Goal: Transaction & Acquisition: Purchase product/service

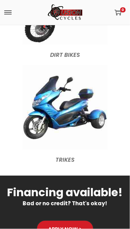
scroll to position [1464, 0]
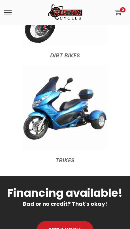
click at [73, 164] on figcaption "Trikes" at bounding box center [65, 159] width 118 height 12
click at [75, 157] on figcaption "Trikes" at bounding box center [65, 159] width 118 height 12
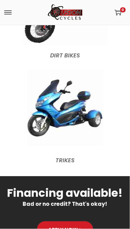
click at [79, 116] on img at bounding box center [65, 108] width 76 height 76
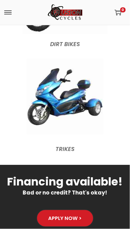
scroll to position [1486, 0]
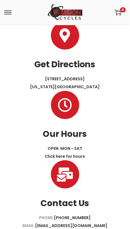
scroll to position [1056, 0]
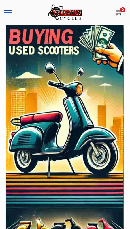
click at [9, 13] on span at bounding box center [7, 12] width 7 height 1
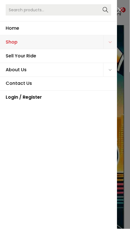
click at [21, 38] on span "Shop" at bounding box center [55, 42] width 98 height 14
click at [67, 42] on span "Shop" at bounding box center [55, 42] width 98 height 14
click at [113, 43] on span "Primary navigation" at bounding box center [110, 42] width 14 height 14
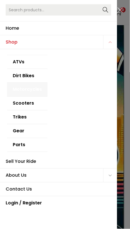
click at [37, 89] on link "Motorcycles" at bounding box center [27, 90] width 40 height 14
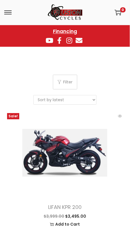
scroll to position [62, 0]
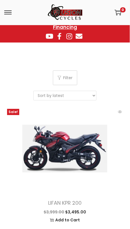
click at [94, 95] on select "Sort by popularity Sort by latest Sort by price: low to high Sort by price: hig…" at bounding box center [65, 95] width 62 height 9
select select "price"
click at [34, 91] on select "Sort by popularity Sort by latest Sort by price: low to high Sort by price: hig…" at bounding box center [65, 95] width 62 height 9
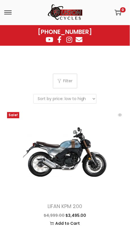
click at [71, 82] on button "Filter" at bounding box center [65, 81] width 24 height 15
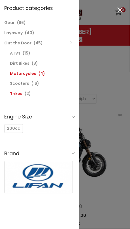
click at [21, 94] on link "Trikes" at bounding box center [16, 94] width 12 height 6
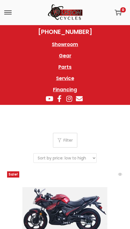
select select "price"
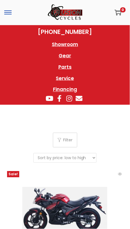
click at [10, 12] on span at bounding box center [7, 12] width 7 height 1
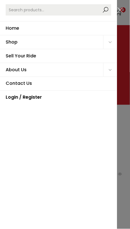
click at [83, 8] on input "Search for:>" at bounding box center [58, 9] width 105 height 11
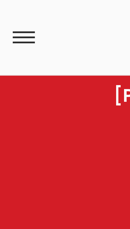
type input "Fs limited"
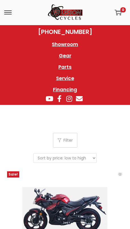
select select "price"
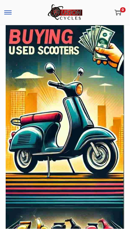
click at [8, 13] on span at bounding box center [7, 12] width 7 height 1
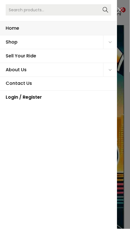
click at [27, 28] on span "Home" at bounding box center [58, 28] width 105 height 14
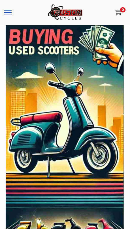
click at [10, 13] on span at bounding box center [7, 12] width 7 height 1
